Goal: Check status: Check status

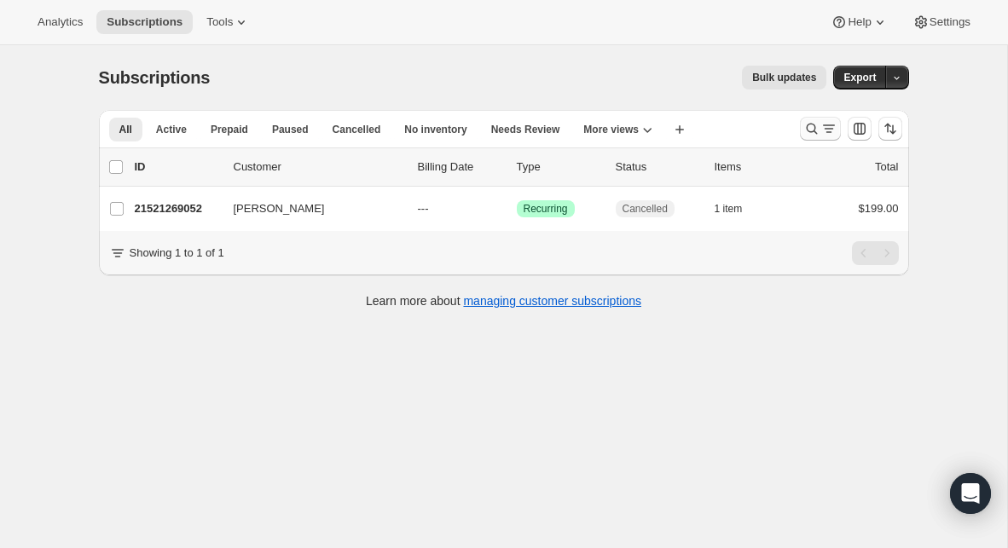
click at [811, 120] on button "Search and filter results" at bounding box center [820, 129] width 41 height 24
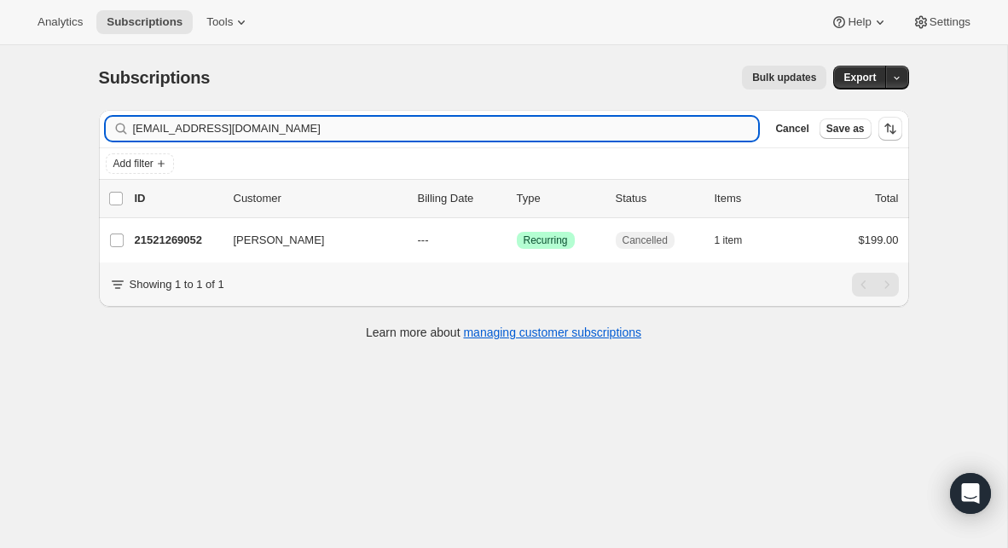
click at [377, 137] on input "drtorrancejones@gmail.com" at bounding box center [446, 129] width 626 height 24
type input "richardb@conwaycentralchurch.org"
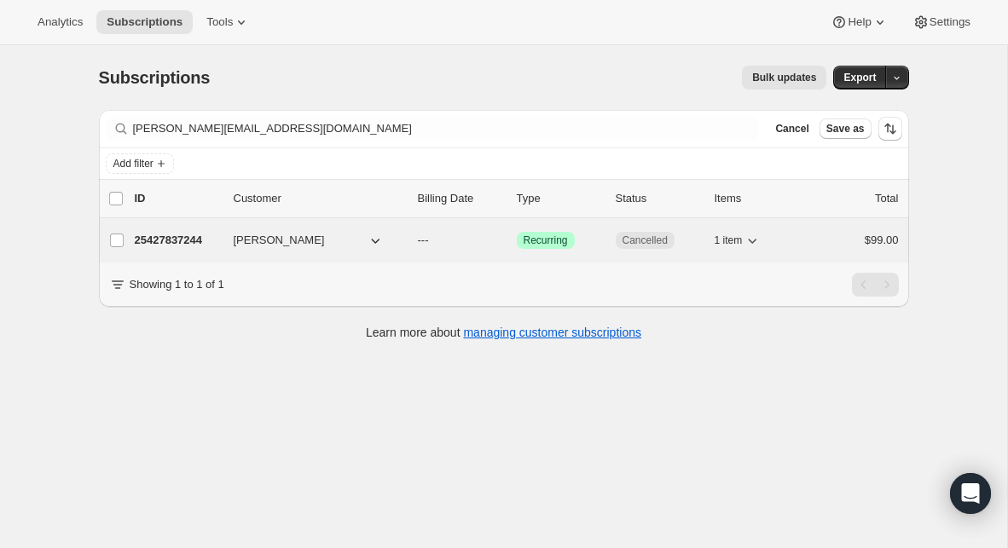
click at [192, 240] on p "25427837244" at bounding box center [177, 240] width 85 height 17
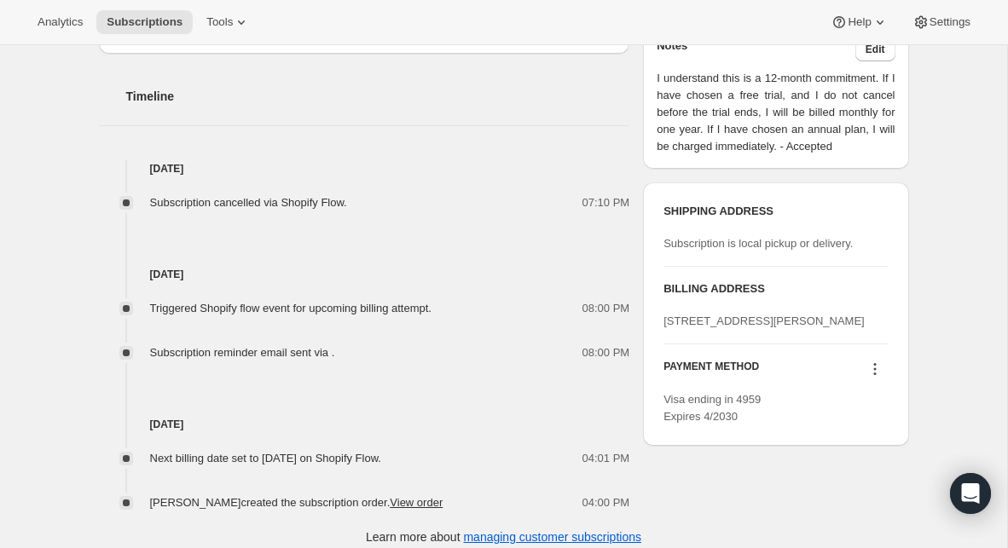
scroll to position [571, 0]
